Goal: Information Seeking & Learning: Learn about a topic

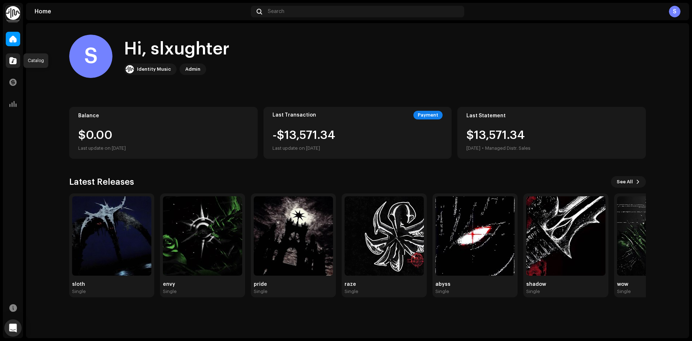
click at [13, 62] on span at bounding box center [12, 61] width 7 height 6
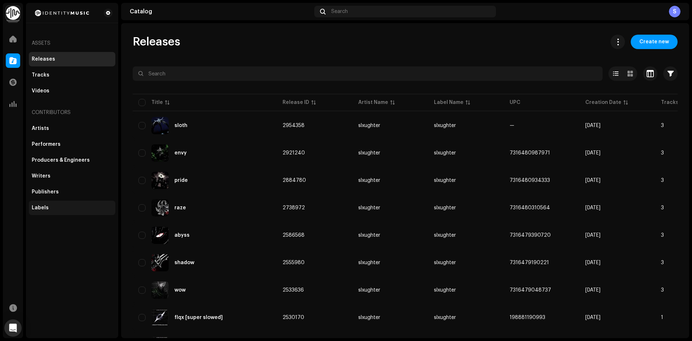
click at [88, 206] on div "Labels" at bounding box center [72, 208] width 81 height 6
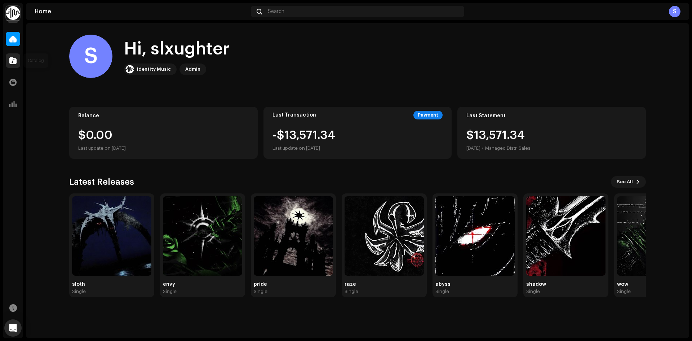
click at [12, 59] on span at bounding box center [12, 61] width 7 height 6
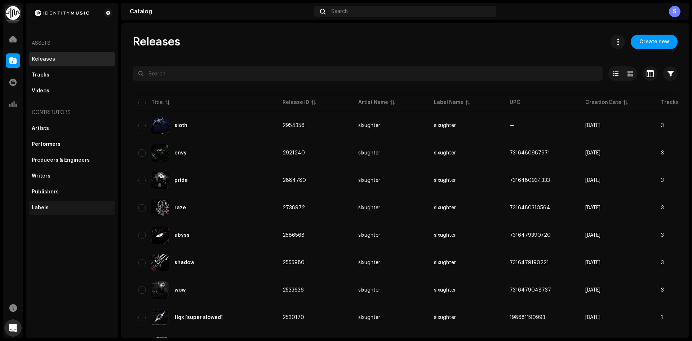
click at [62, 209] on div "Labels" at bounding box center [72, 208] width 81 height 6
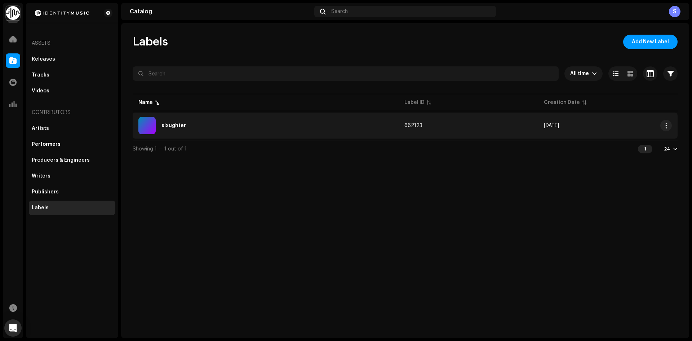
copy span "662123"
drag, startPoint x: 421, startPoint y: 128, endPoint x: 405, endPoint y: 125, distance: 16.1
click at [405, 125] on td "662123" at bounding box center [469, 125] width 140 height 26
